Goal: Task Accomplishment & Management: Complete application form

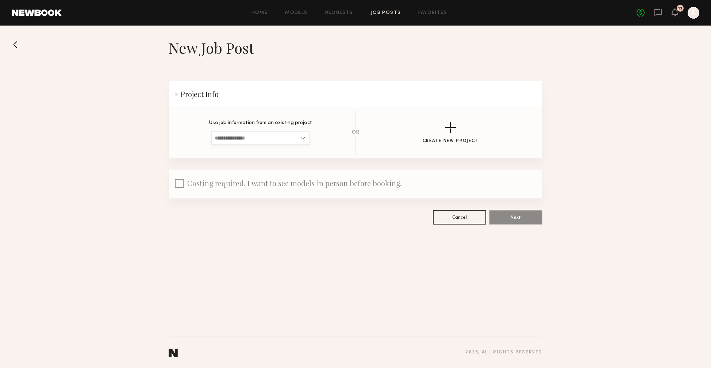
click at [292, 139] on input at bounding box center [260, 137] width 98 height 13
click at [484, 121] on section "Use job information from an existing project (RED) Holiday Campaign + Brand Pho…" at bounding box center [355, 132] width 349 height 43
click at [457, 124] on button "Create New Project" at bounding box center [450, 133] width 56 height 22
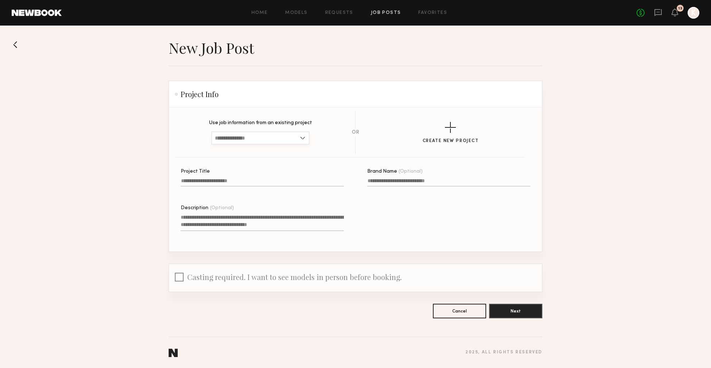
click at [281, 135] on input at bounding box center [260, 137] width 98 height 13
click at [278, 151] on span "(RED) Holiday Campaign + Brand Photoshoot" at bounding box center [260, 150] width 91 height 5
type input "**********"
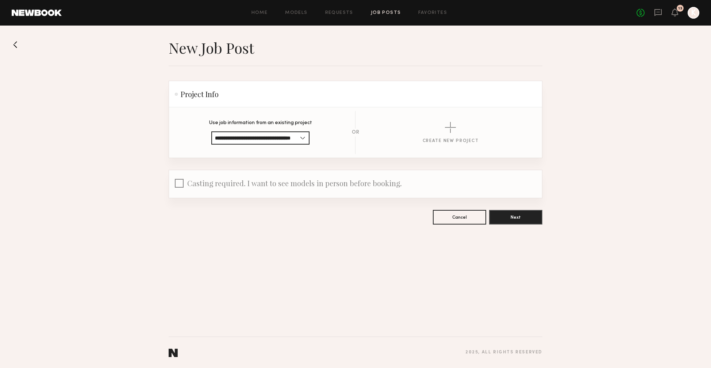
click at [179, 185] on div at bounding box center [179, 184] width 9 height 11
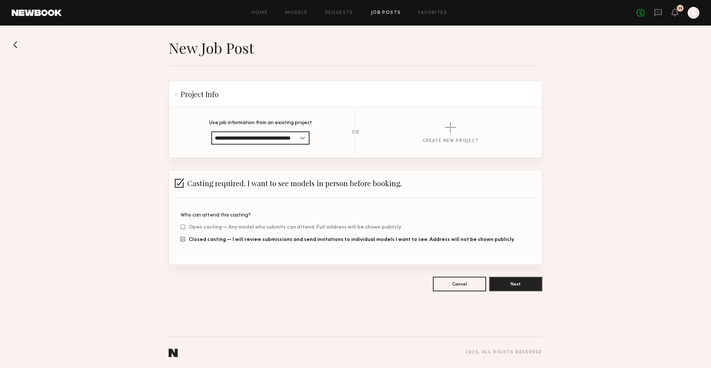
click at [183, 226] on div at bounding box center [183, 226] width 4 height 5
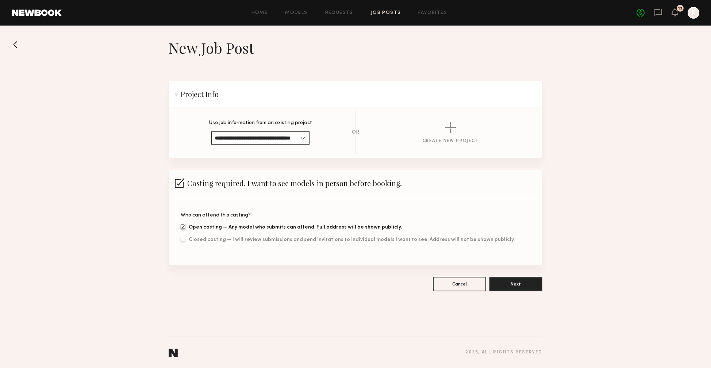
click at [183, 239] on div at bounding box center [183, 239] width 4 height 5
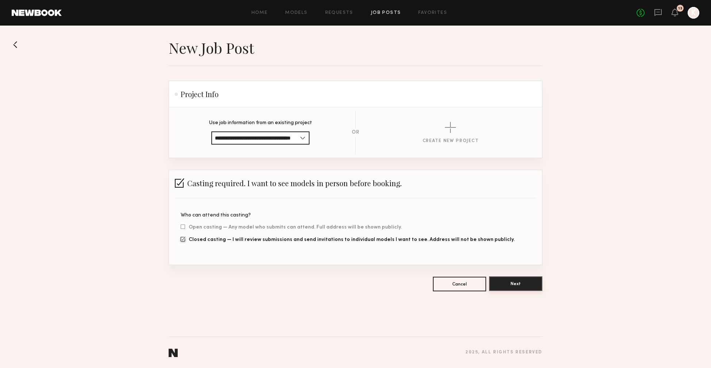
click at [519, 286] on button "Next" at bounding box center [515, 283] width 53 height 15
